Goal: Task Accomplishment & Management: Complete application form

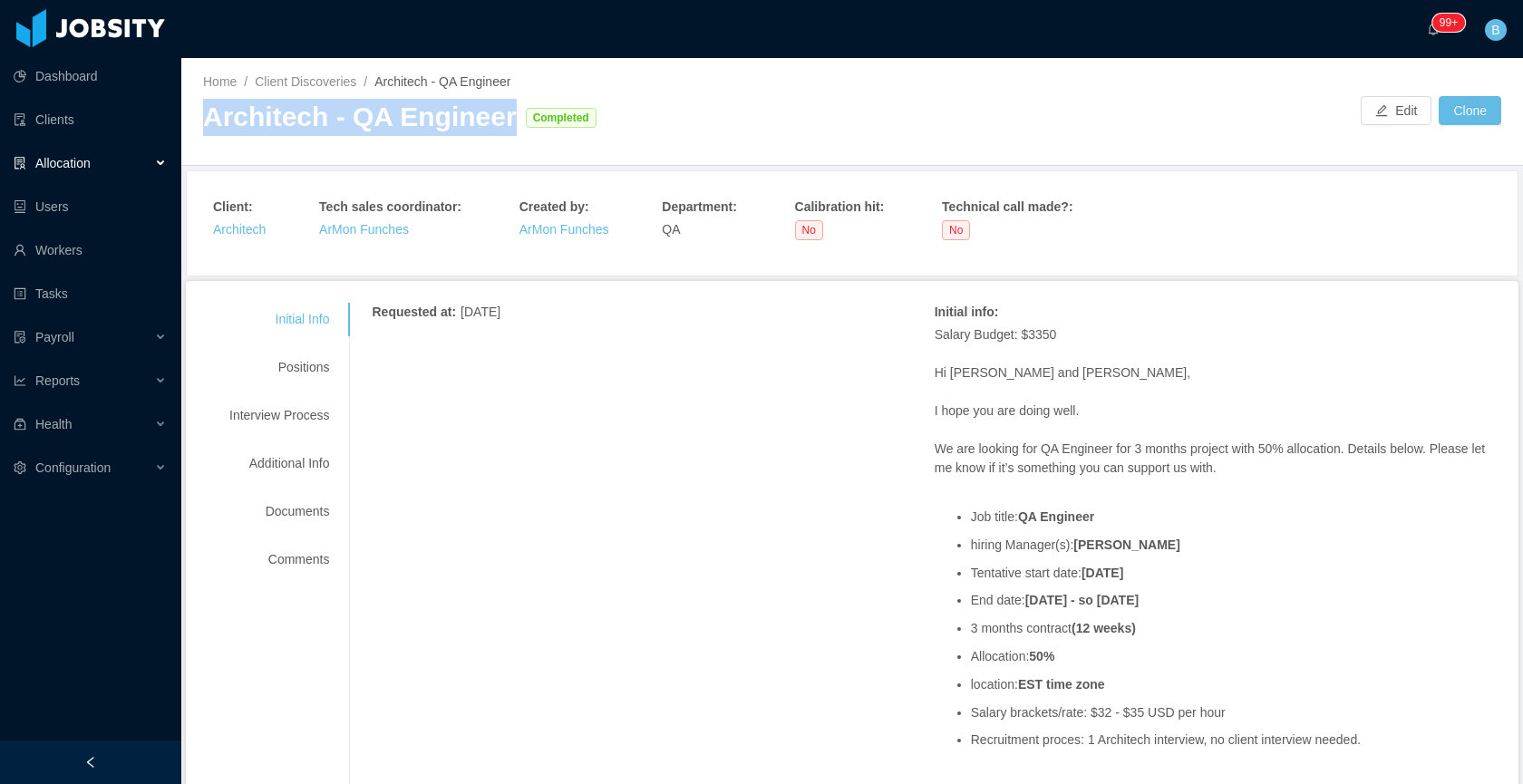
drag, startPoint x: 500, startPoint y: 116, endPoint x: 216, endPoint y: 112, distance: 284.0
click at [206, 111] on div "Architech - QA Engineer Completed" at bounding box center [526, 117] width 649 height 37
copy div "Architech - QA Engineer"
click at [301, 357] on div "Positions" at bounding box center [279, 367] width 143 height 34
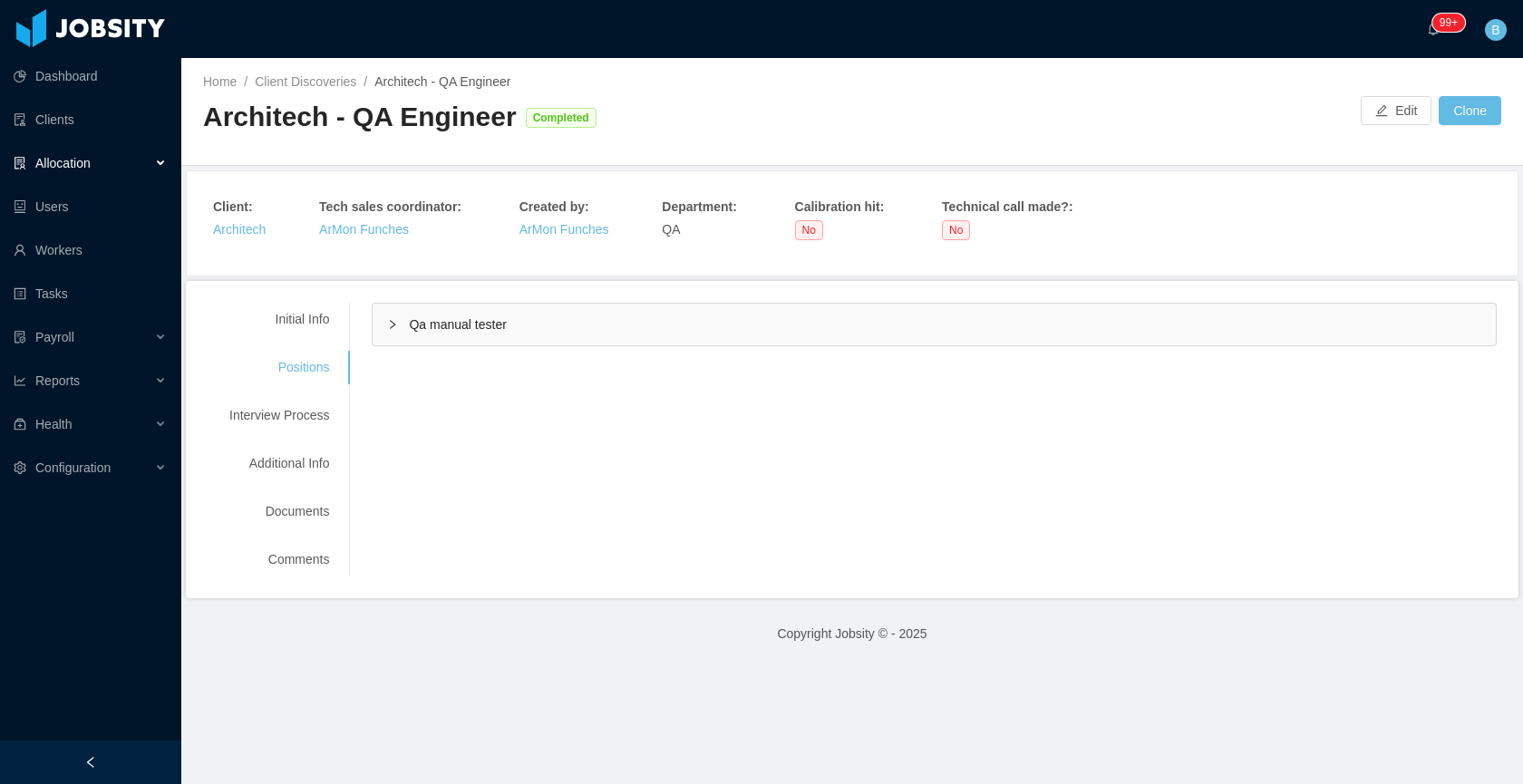
click at [558, 338] on div "Qa manual tester" at bounding box center [934, 324] width 1123 height 42
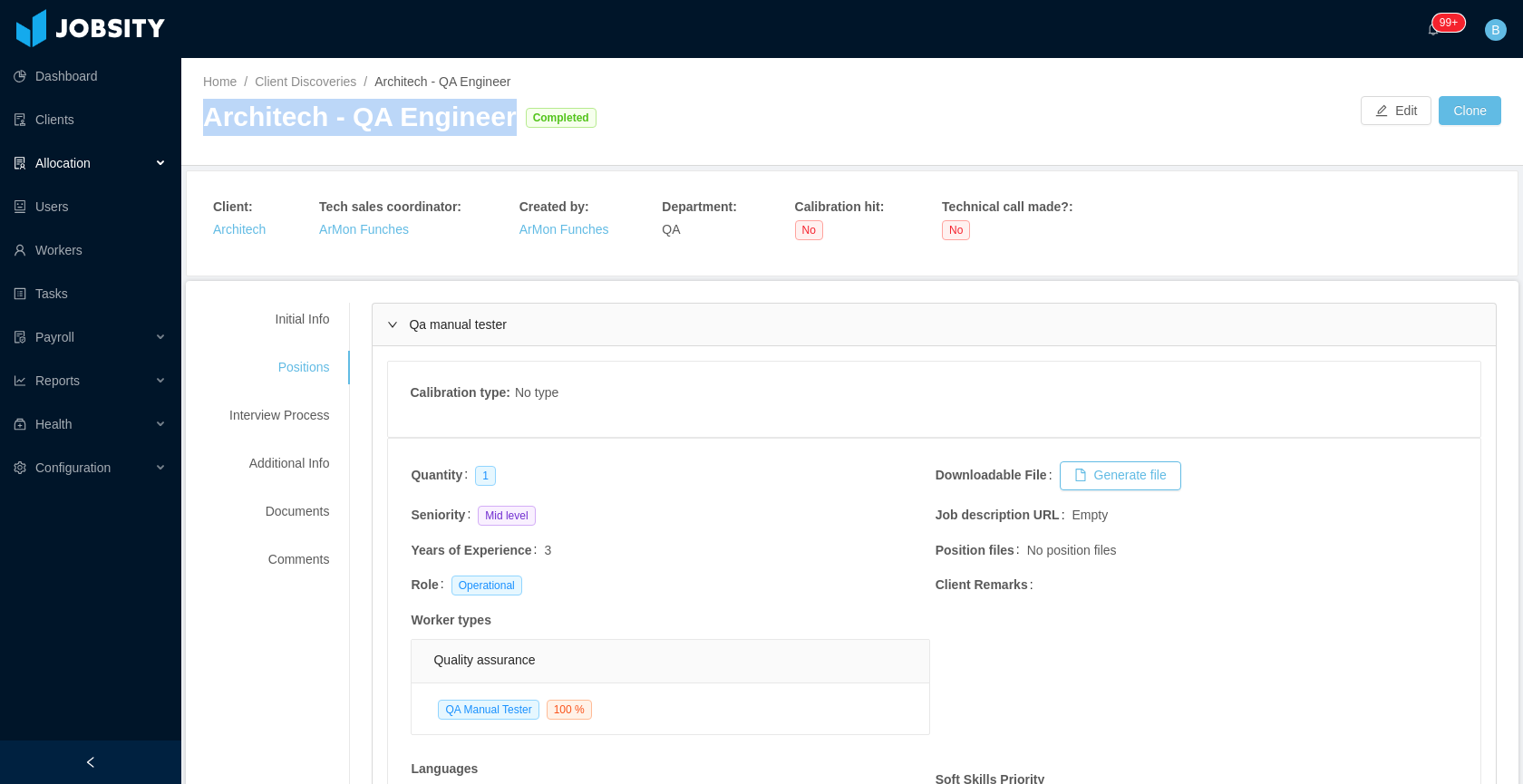
drag, startPoint x: 205, startPoint y: 116, endPoint x: 503, endPoint y: 113, distance: 298.0
click at [503, 113] on div "Architech - QA Engineer Completed" at bounding box center [526, 117] width 649 height 37
copy div "Architech - QA Engineer"
click at [77, 163] on span "Allocation" at bounding box center [62, 163] width 55 height 15
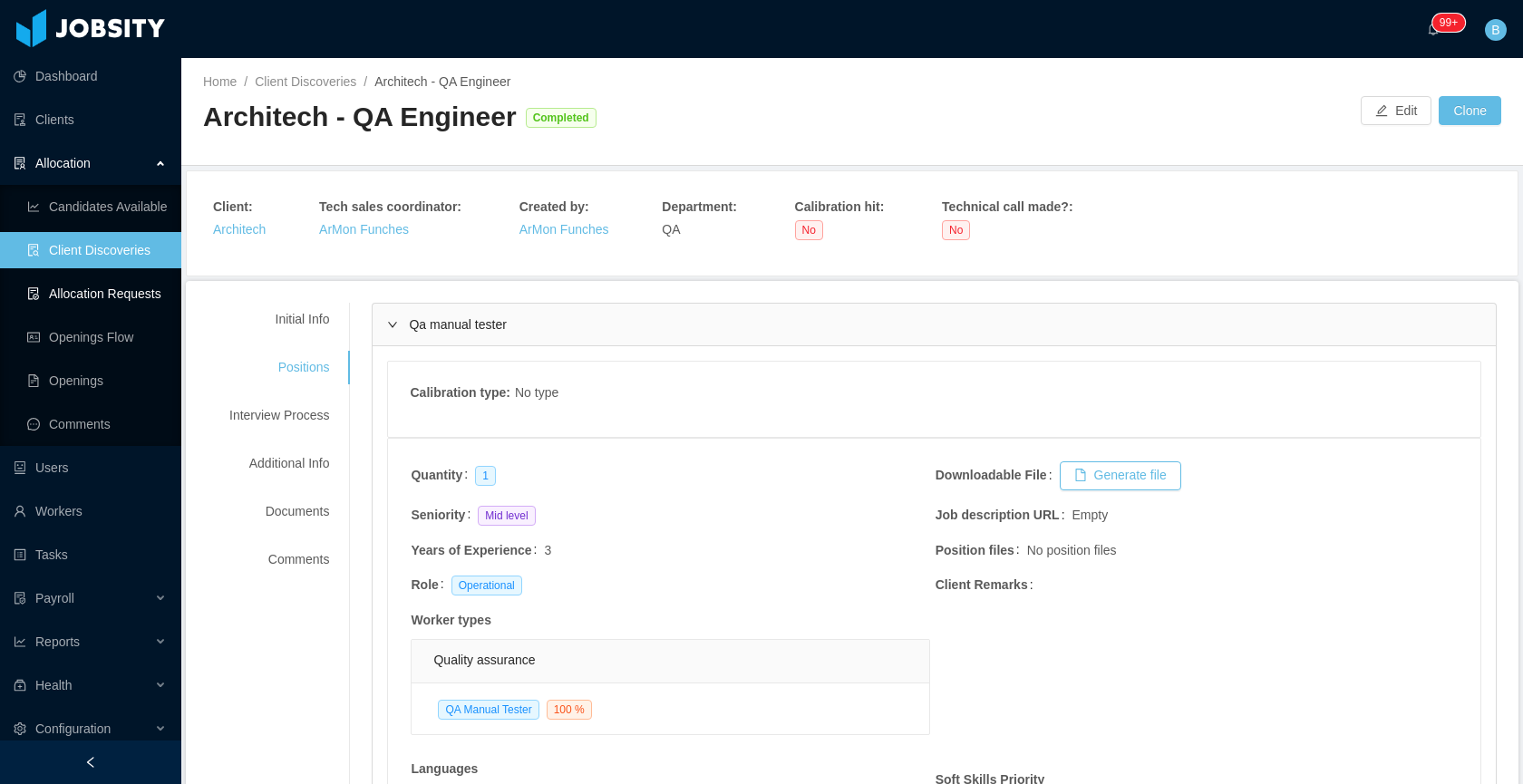
click at [59, 287] on link "Allocation Requests" at bounding box center [97, 293] width 140 height 36
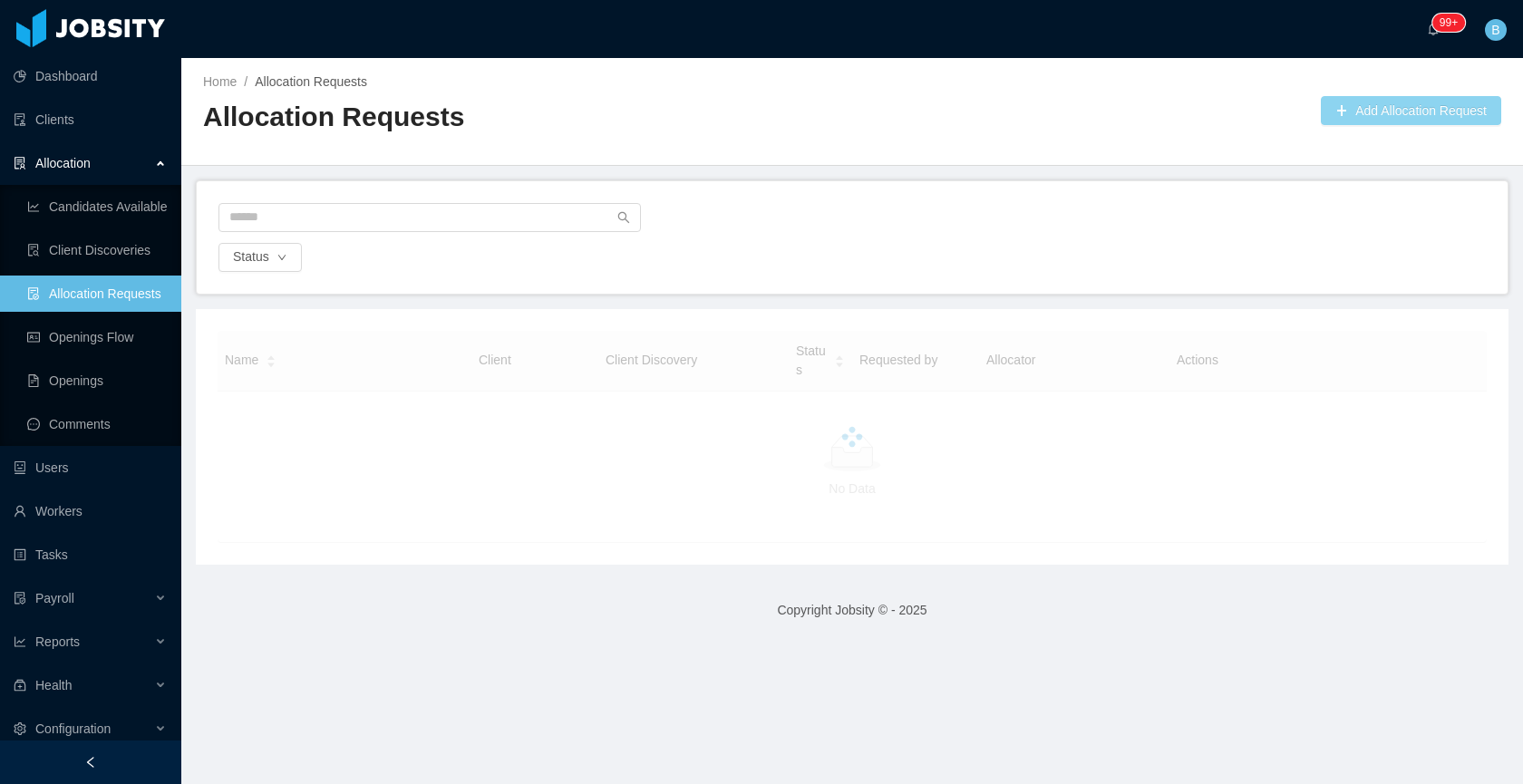
click at [1348, 108] on button "Add Allocation Request" at bounding box center [1411, 110] width 180 height 29
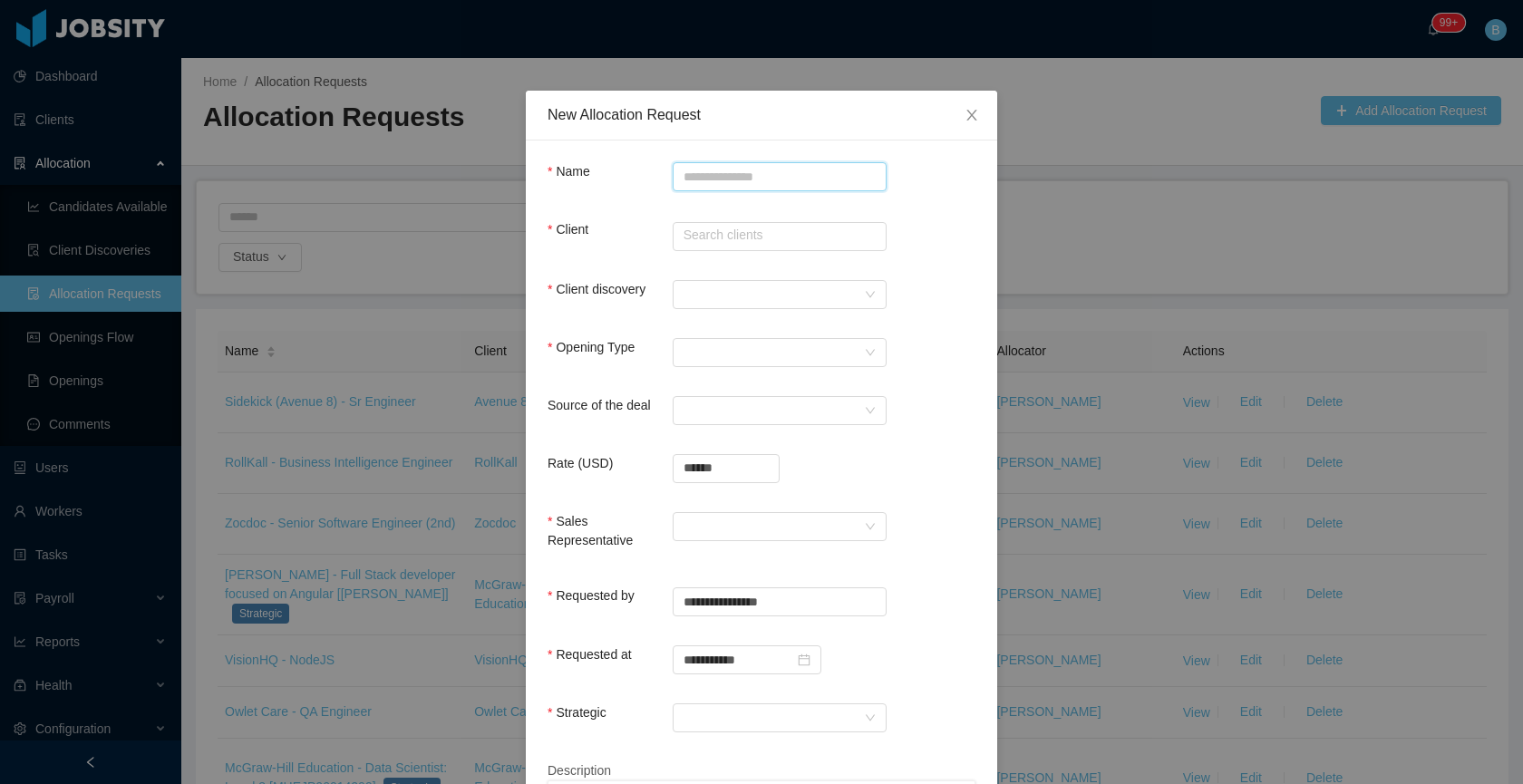
click at [693, 170] on input "Name" at bounding box center [779, 176] width 214 height 29
paste input "**********"
type input "**********"
click at [718, 237] on input "text" at bounding box center [779, 236] width 214 height 29
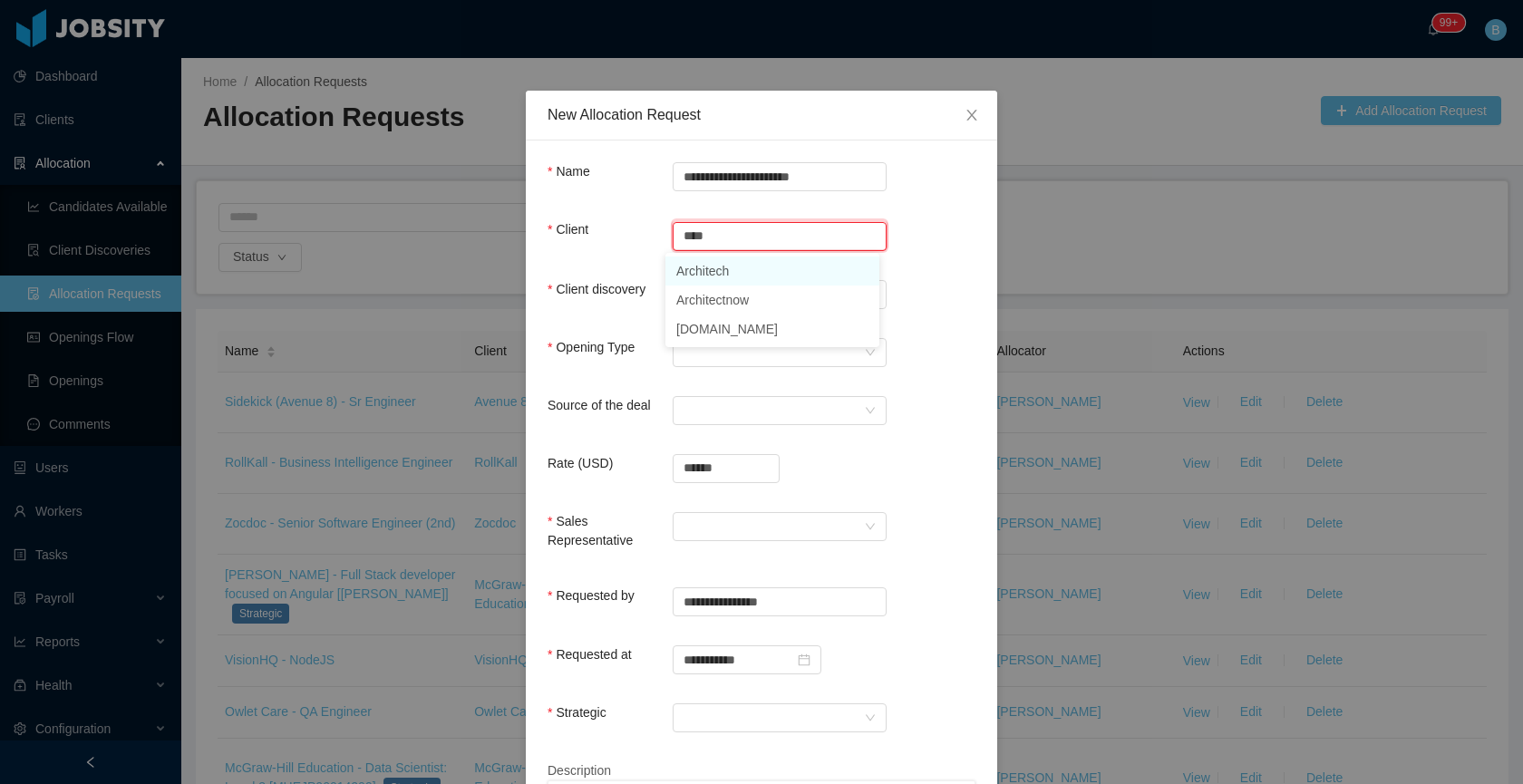
click at [689, 266] on li "Architech" at bounding box center [772, 271] width 214 height 29
type input "*********"
click at [696, 282] on div at bounding box center [774, 295] width 180 height 27
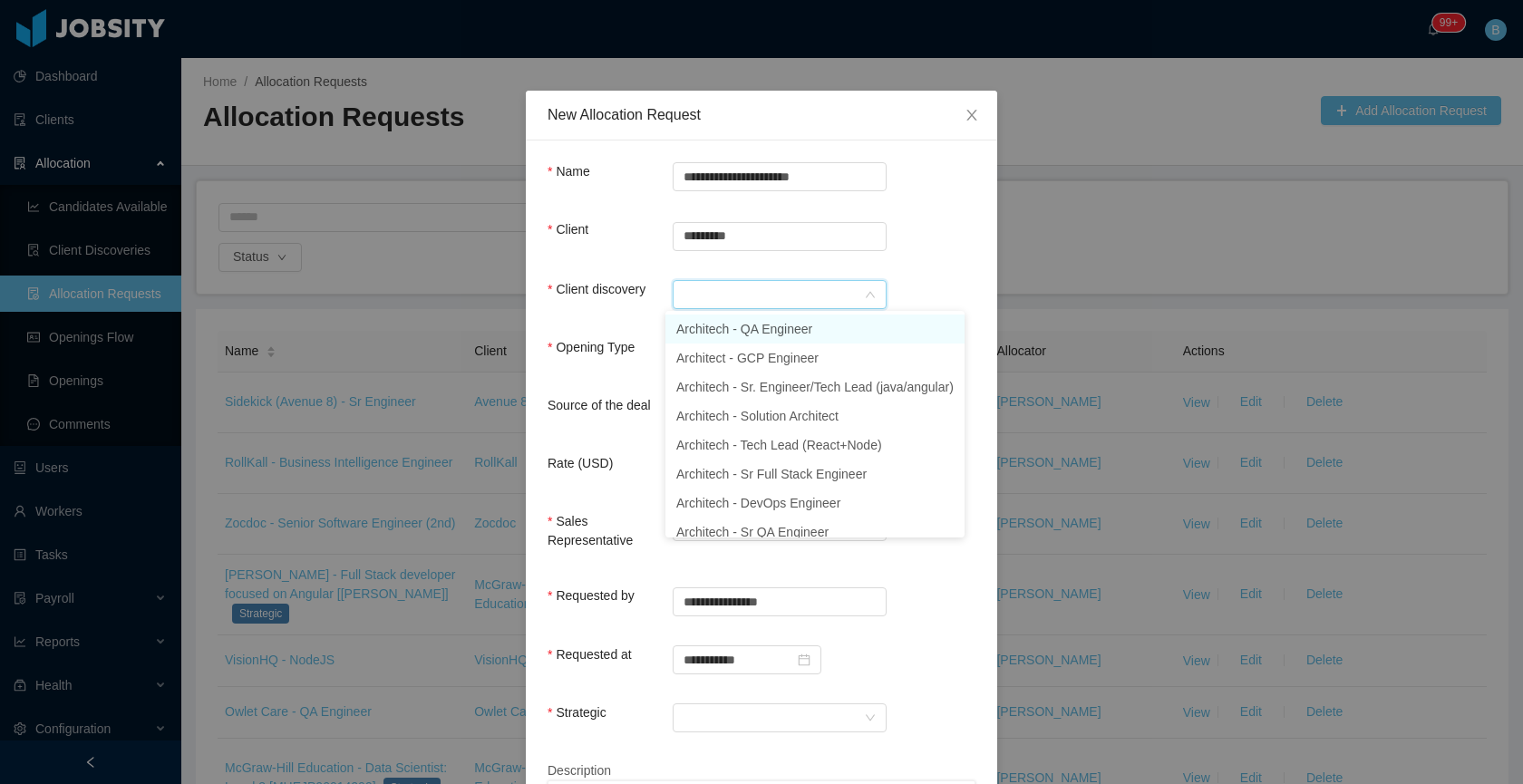
click at [722, 322] on li "Architech - QA Engineer" at bounding box center [814, 329] width 300 height 29
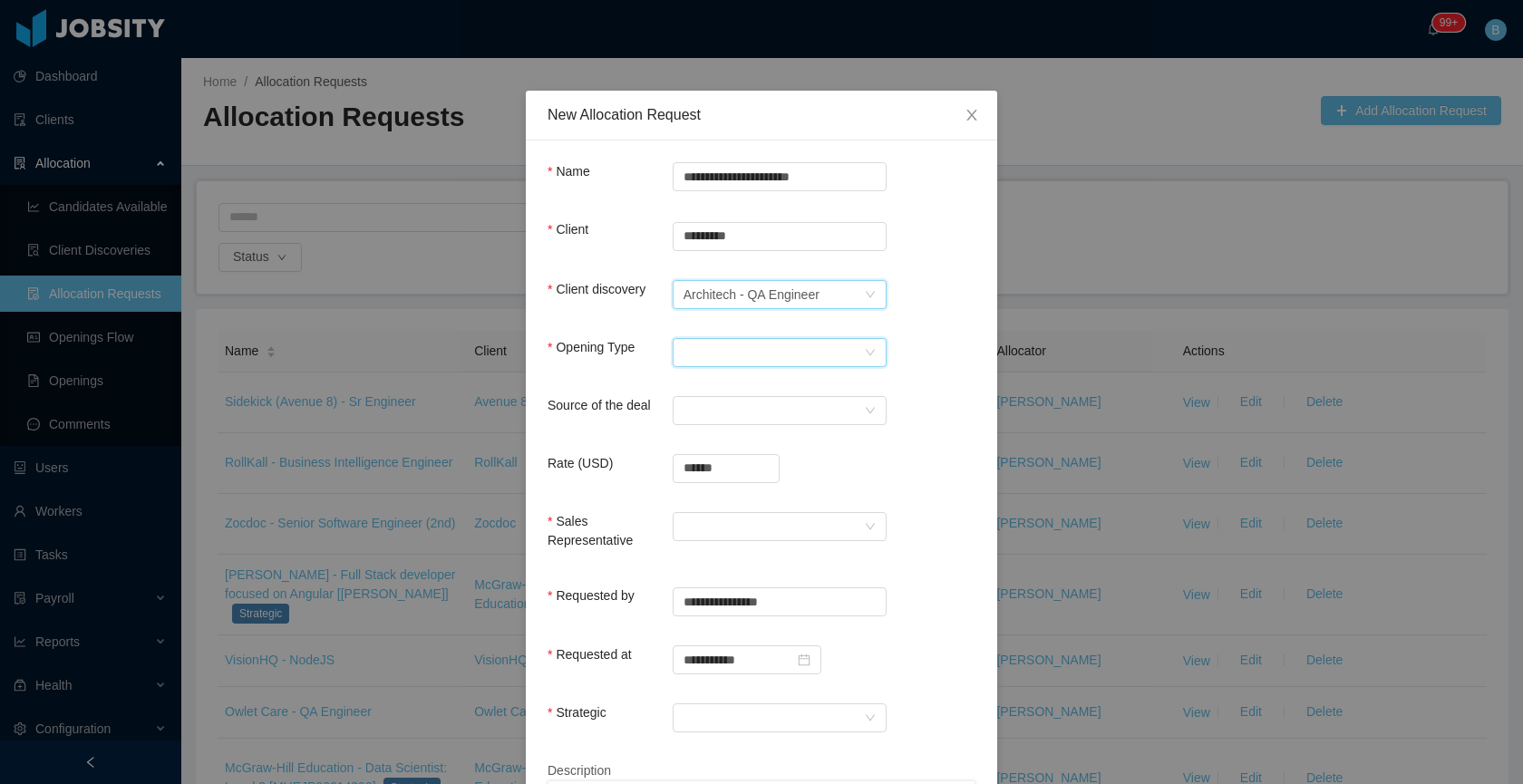
click at [725, 352] on div "Select Opening Type" at bounding box center [774, 353] width 180 height 27
click at [732, 407] on li "Upsale" at bounding box center [772, 416] width 214 height 29
click at [732, 407] on div "Select a Source" at bounding box center [774, 411] width 180 height 27
click at [726, 591] on li "Sales" at bounding box center [772, 590] width 214 height 29
click at [744, 471] on input "******" at bounding box center [726, 468] width 105 height 27
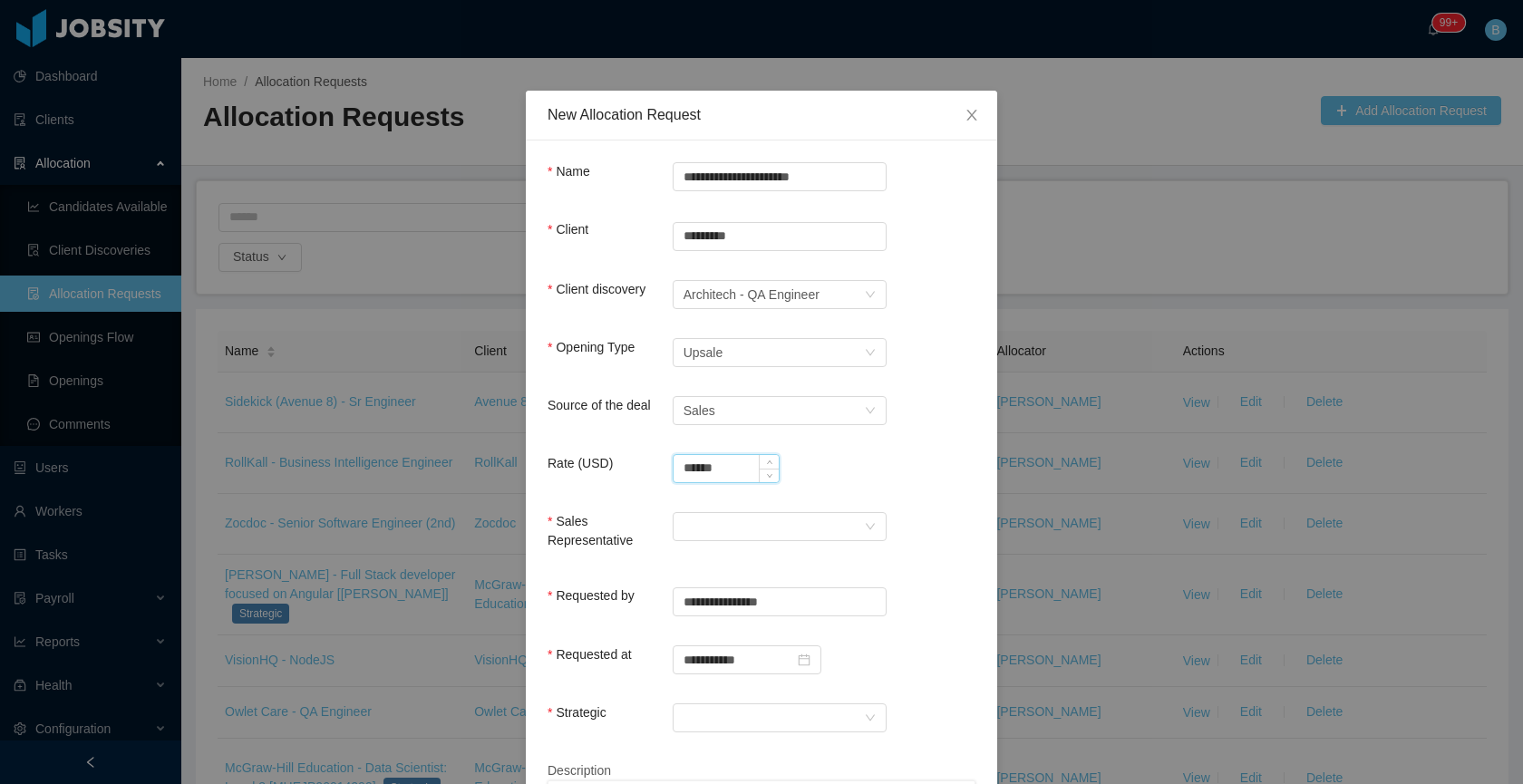
click at [744, 471] on input "******" at bounding box center [726, 468] width 105 height 27
type input "**********"
click at [758, 533] on div at bounding box center [774, 526] width 180 height 27
click at [728, 565] on li "ArMon Funches" at bounding box center [772, 561] width 214 height 29
click at [718, 722] on div at bounding box center [774, 717] width 180 height 27
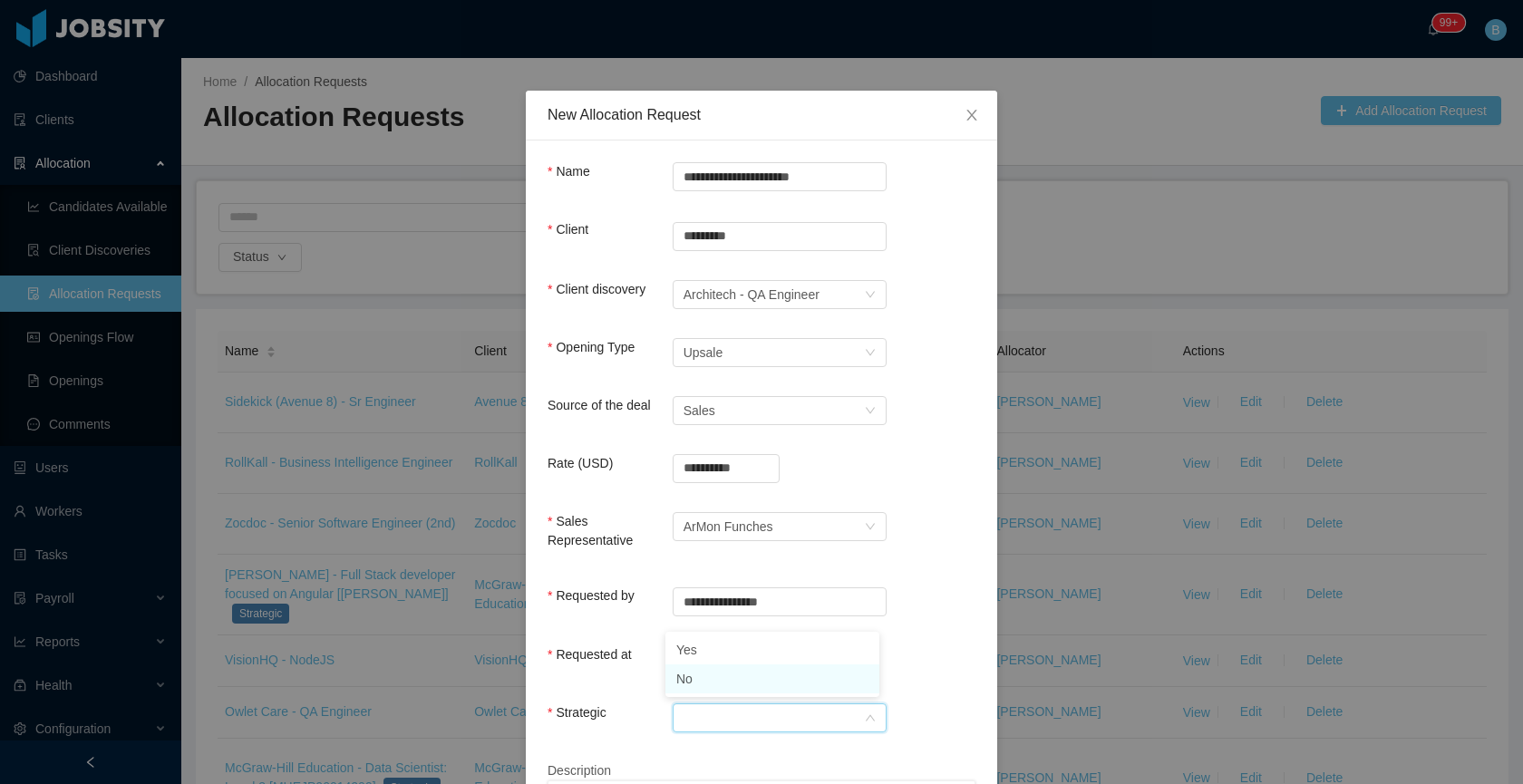
click at [746, 673] on li "No" at bounding box center [772, 678] width 214 height 29
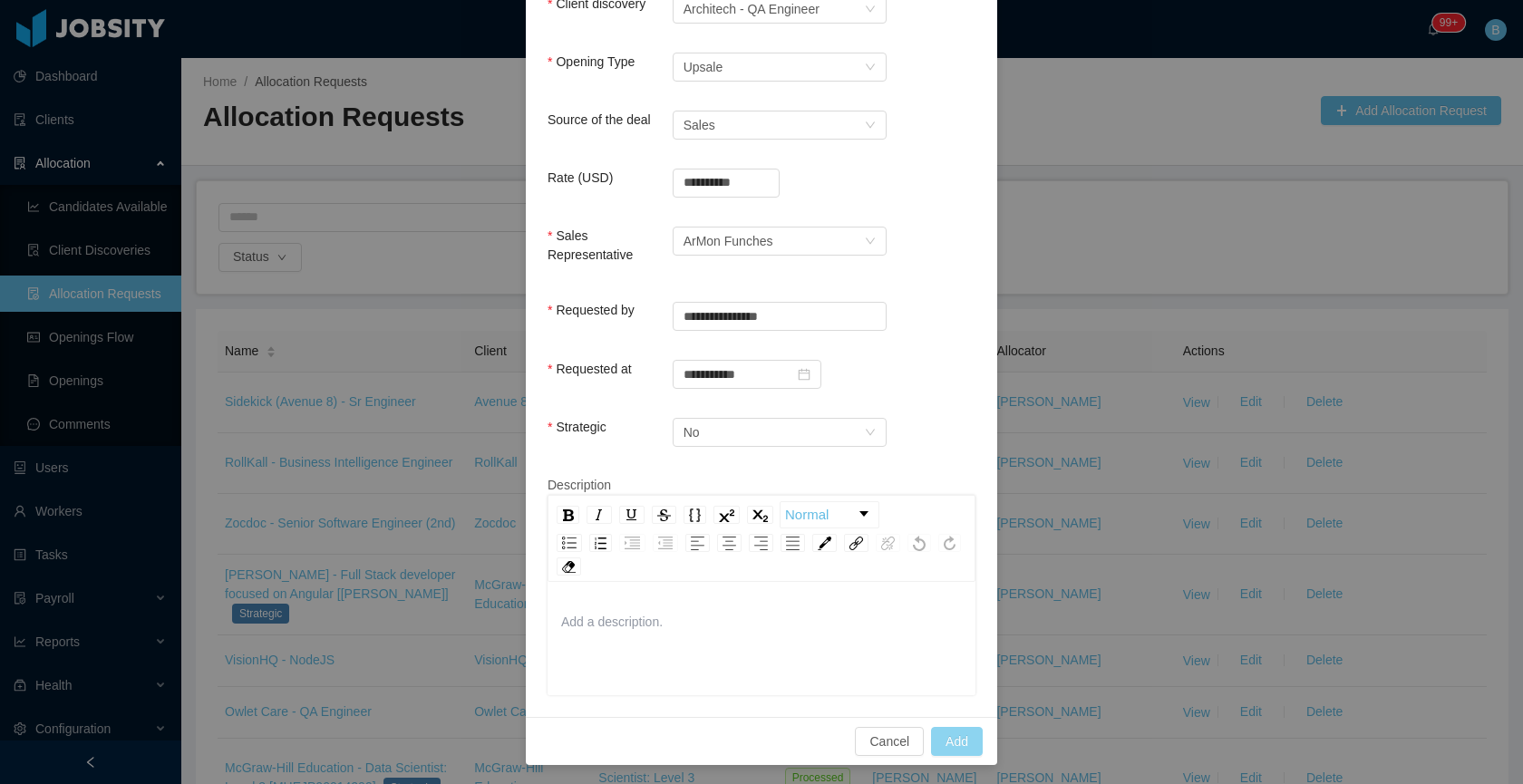
click at [931, 731] on button "Add" at bounding box center [956, 741] width 51 height 29
